Goal: Task Accomplishment & Management: Manage account settings

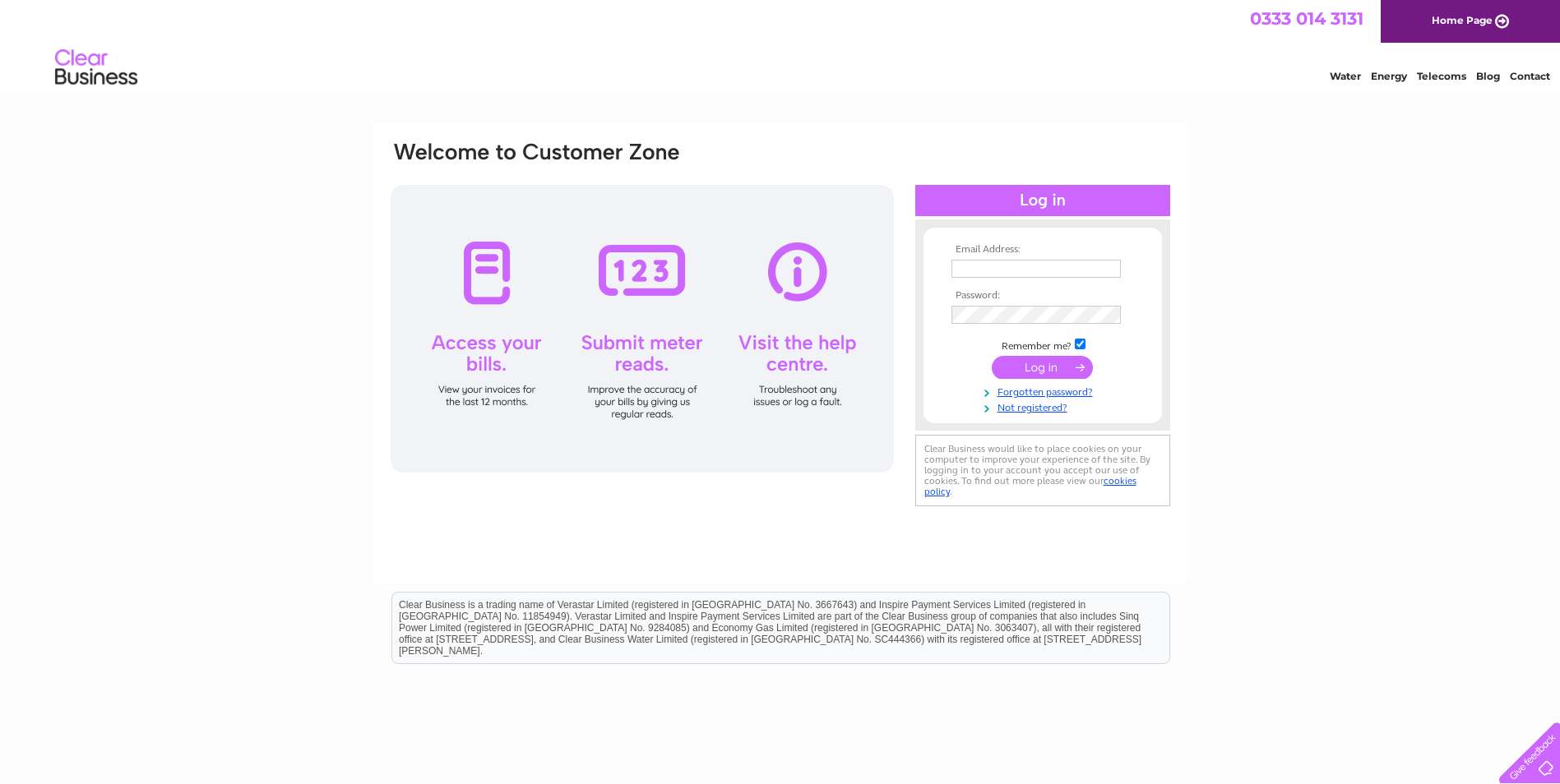
type input "ruth@extremeceramics.co.uk"
click at [1054, 364] on input "submit" at bounding box center [1042, 367] width 101 height 23
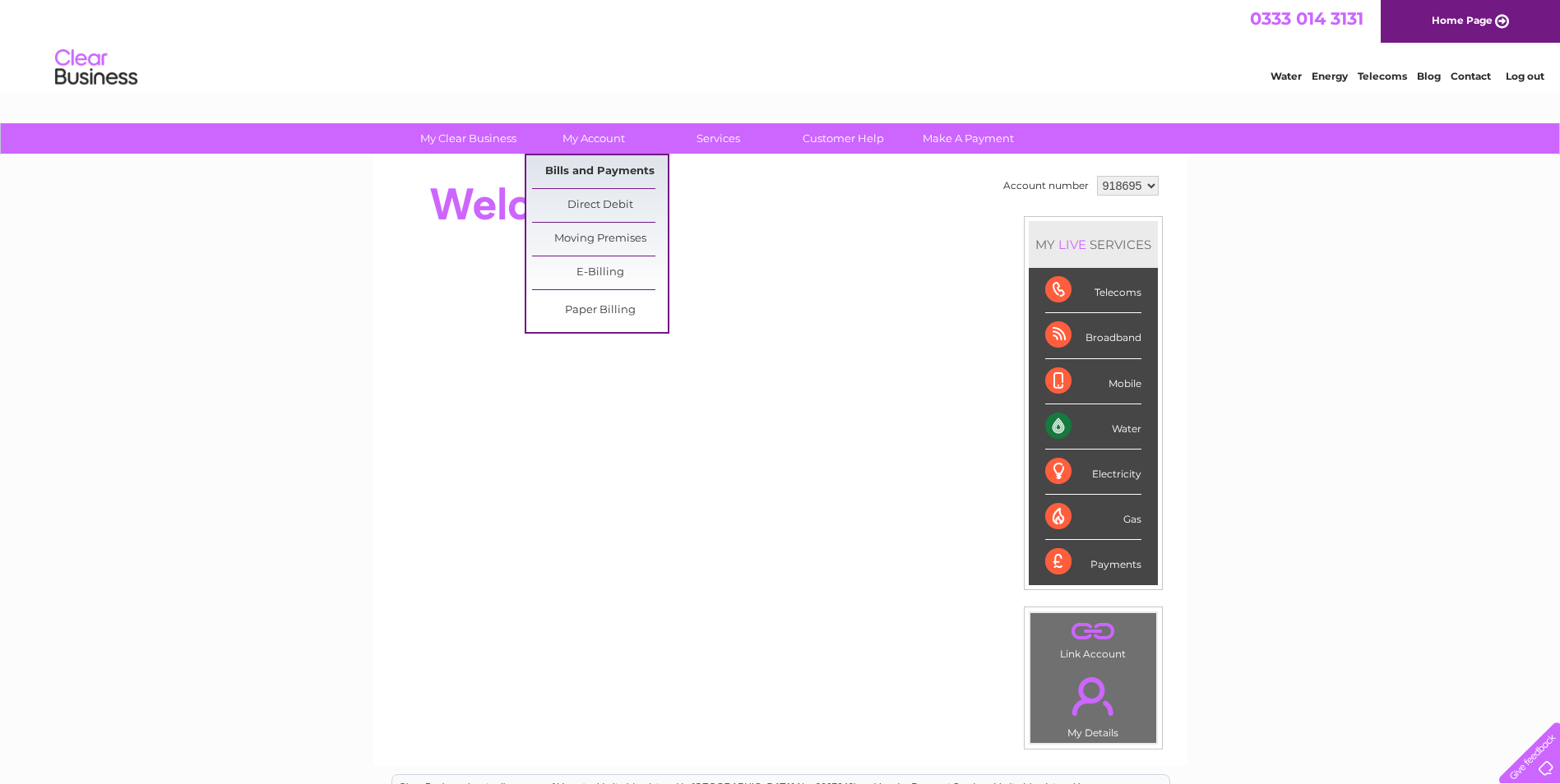
click at [591, 164] on link "Bills and Payments" at bounding box center [600, 172] width 136 height 33
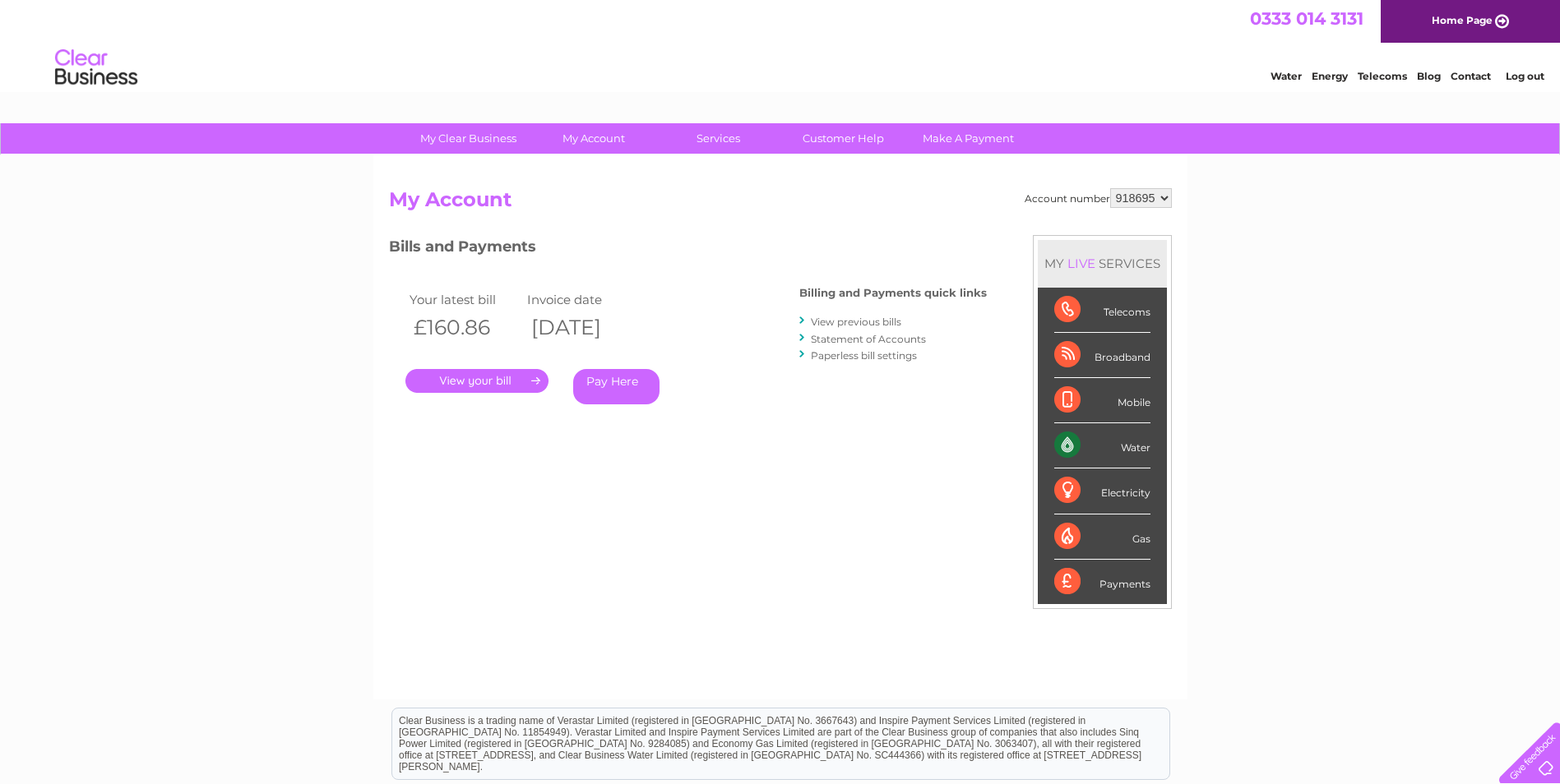
click at [499, 380] on link "." at bounding box center [477, 381] width 143 height 24
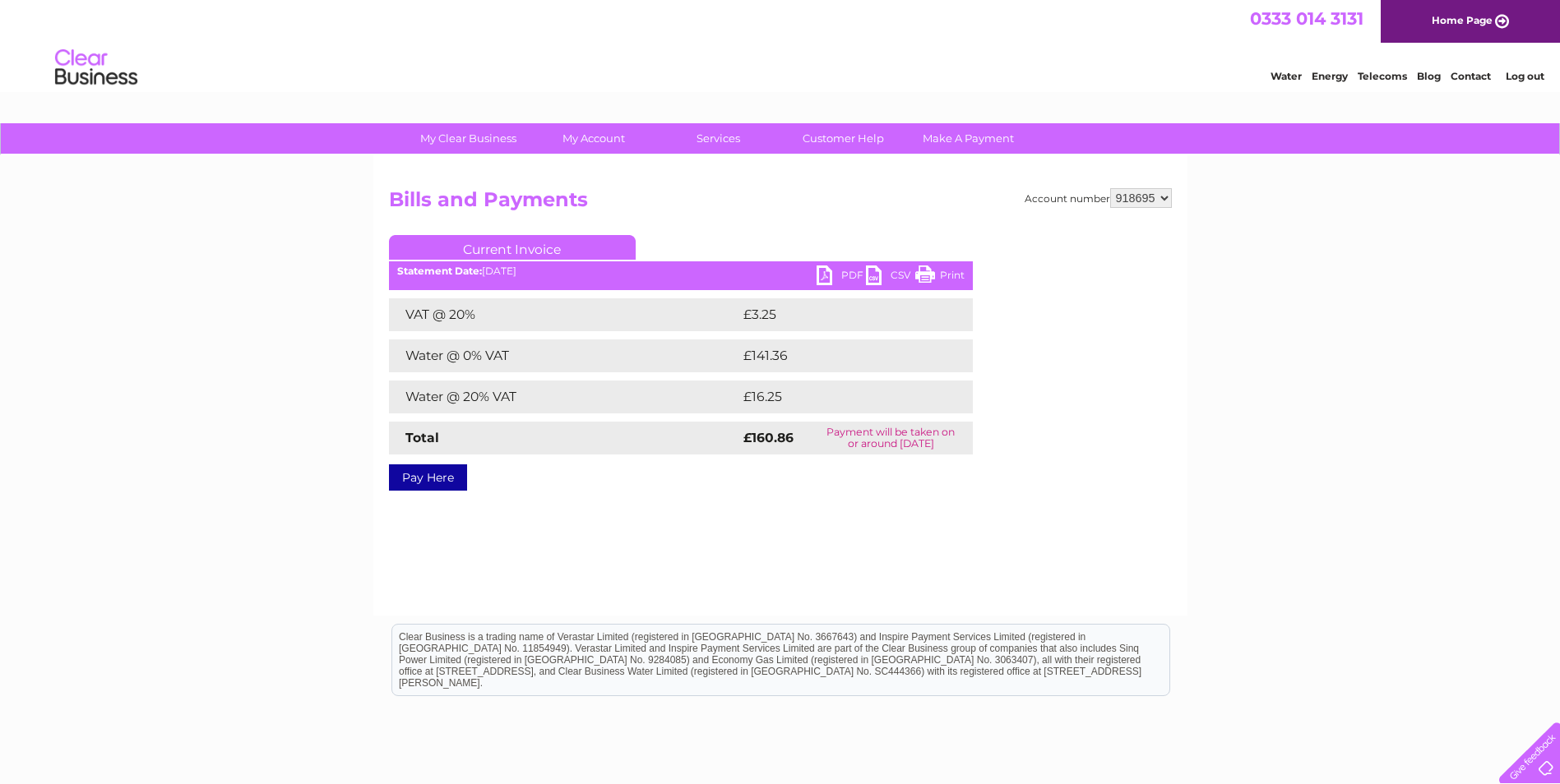
click at [855, 279] on link "PDF" at bounding box center [841, 277] width 49 height 24
drag, startPoint x: 1445, startPoint y: 271, endPoint x: 1437, endPoint y: 268, distance: 8.5
click at [1445, 271] on div "My Clear Business Login Details My Details My Preferences Link Account My Accou…" at bounding box center [780, 510] width 1560 height 774
click at [1528, 79] on link "Log out" at bounding box center [1525, 76] width 39 height 13
